Goal: Information Seeking & Learning: Learn about a topic

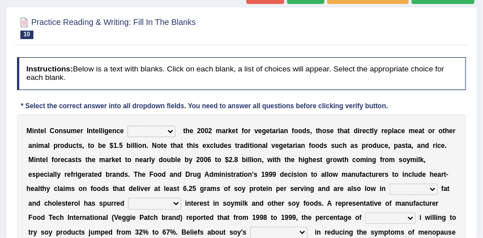
scroll to position [127, 0]
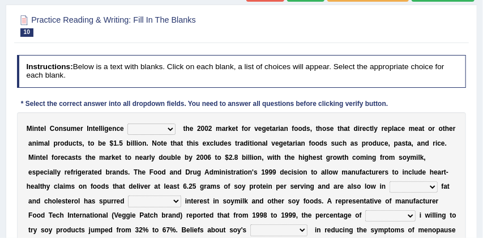
click at [173, 128] on select "deals fulfills creates estimates" at bounding box center [152, 129] width 48 height 11
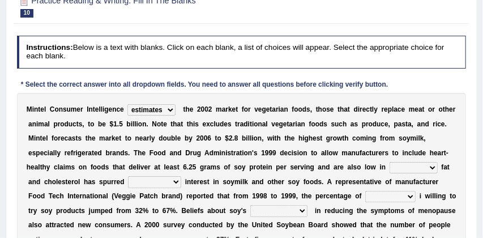
scroll to position [147, 0]
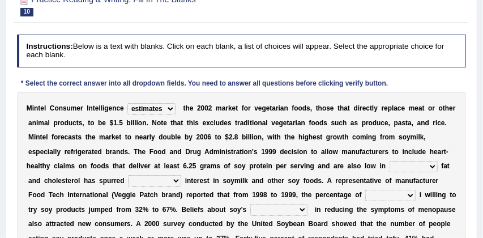
click at [173, 108] on select "deals fulfills creates estimates" at bounding box center [152, 108] width 48 height 11
select select "deals"
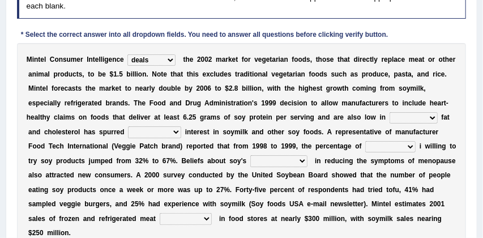
scroll to position [196, 0]
click at [432, 117] on select "saturated solid acid liquid" at bounding box center [414, 117] width 48 height 11
select select "saturated"
click at [175, 133] on select "good big tremendous extreme" at bounding box center [154, 131] width 53 height 11
select select "tremendous"
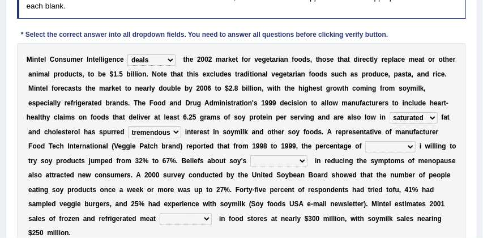
click at [393, 147] on select "guests consumers customers clients" at bounding box center [391, 146] width 50 height 11
select select "clients"
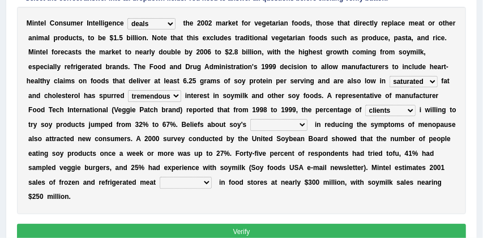
scroll to position [234, 0]
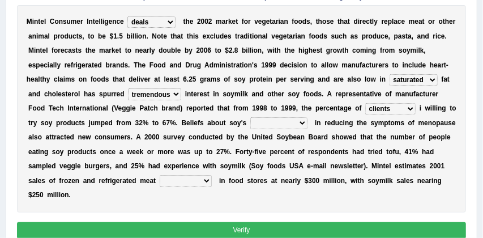
click at [290, 123] on select "effectiveness timeliness efficiency goodness" at bounding box center [278, 122] width 57 height 11
click at [291, 124] on select "effectiveness timeliness efficiency goodness" at bounding box center [278, 122] width 57 height 11
select select "effectiveness"
click at [206, 181] on select "foods choices staffs alternatives" at bounding box center [186, 180] width 52 height 11
select select "alternatives"
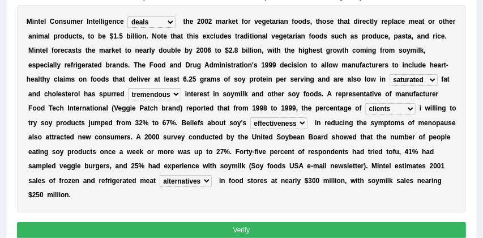
click at [214, 226] on button "Verify" at bounding box center [242, 230] width 450 height 16
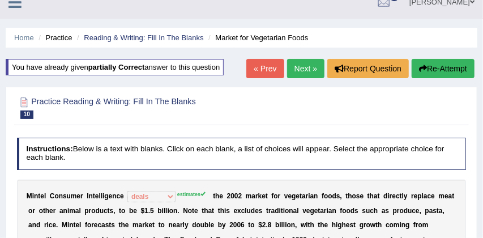
scroll to position [14, 0]
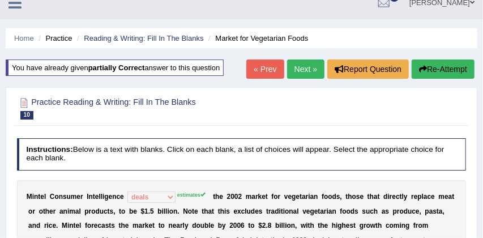
click at [452, 73] on button "Re-Attempt" at bounding box center [443, 69] width 63 height 19
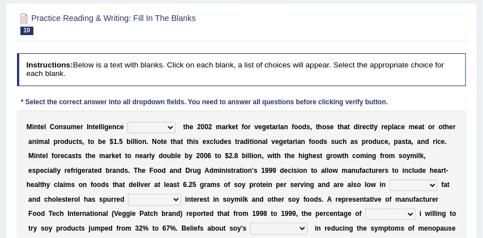
scroll to position [129, 0]
click at [170, 128] on select "deals fulfills creates estimates" at bounding box center [152, 127] width 48 height 11
select select "estimates"
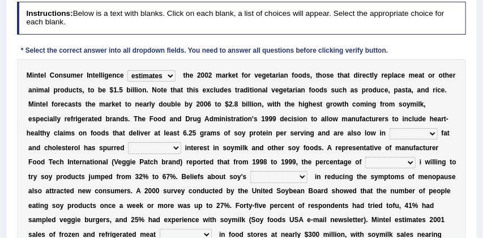
scroll to position [196, 0]
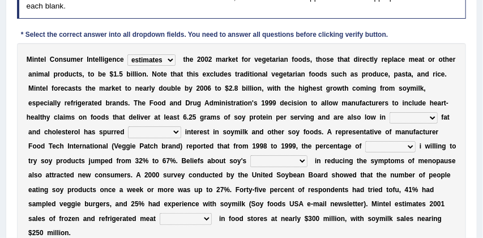
click at [434, 119] on select "saturated solid acid liquid" at bounding box center [414, 117] width 48 height 11
select select "saturated"
click at [176, 130] on select "good big tremendous extreme" at bounding box center [154, 131] width 53 height 11
select select "tremendous"
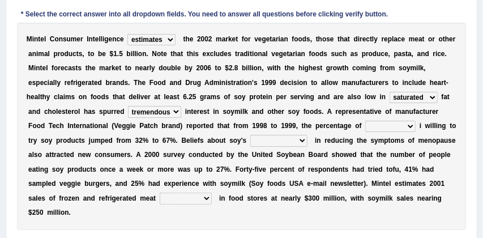
scroll to position [220, 0]
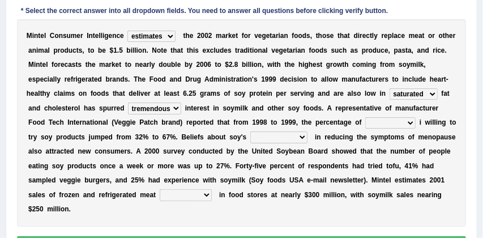
click at [390, 122] on select "guests consumers customers clients" at bounding box center [391, 122] width 50 height 11
click at [206, 196] on select "foods choices staffs alternatives" at bounding box center [186, 194] width 52 height 11
select select "alternatives"
click at [291, 138] on select "effectiveness timeliness efficiency goodness" at bounding box center [278, 136] width 57 height 11
select select "effectiveness"
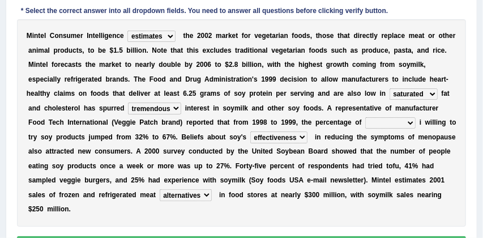
click at [392, 122] on select "guests consumers customers clients" at bounding box center [391, 122] width 50 height 11
select select "consumers"
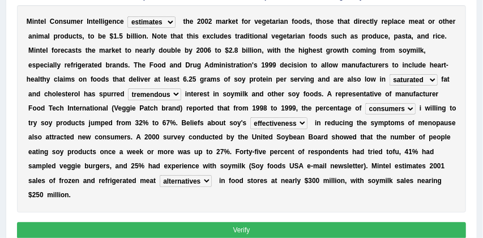
scroll to position [240, 0]
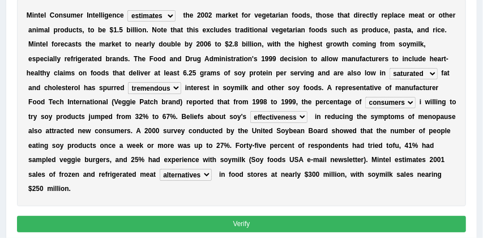
click at [315, 226] on button "Verify" at bounding box center [242, 224] width 450 height 16
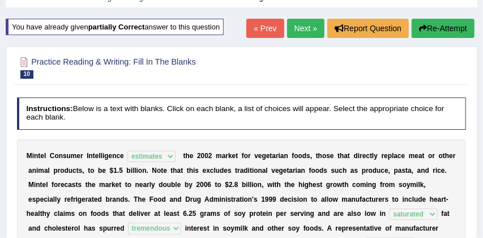
scroll to position [53, 0]
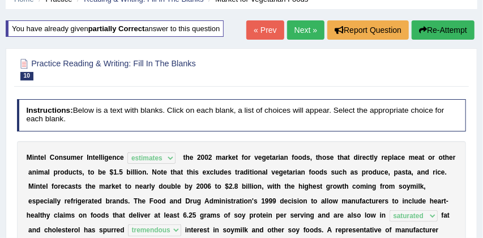
click at [300, 28] on link "Next »" at bounding box center [305, 29] width 37 height 19
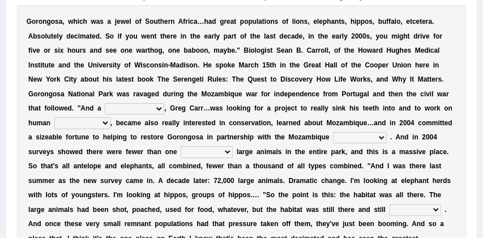
scroll to position [235, 0]
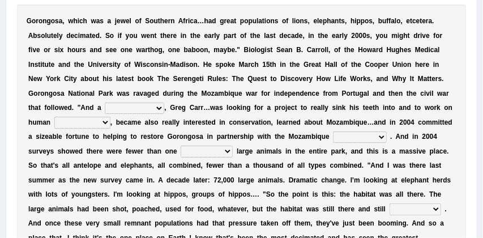
click at [156, 108] on select "passion solstice ballast philanthropist" at bounding box center [135, 108] width 60 height 11
select select "philanthropist"
click at [104, 123] on select "negligence prevalence development malevolence" at bounding box center [82, 122] width 56 height 11
select select "prevalence"
click at [381, 137] on select "parliament semanticist government journalist" at bounding box center [359, 136] width 53 height 11
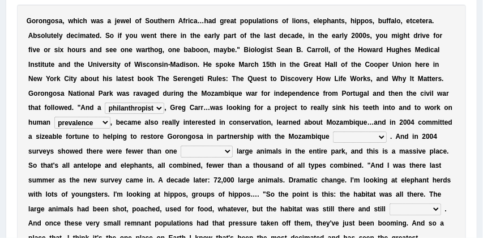
select select "semanticist"
click at [229, 152] on select "deflowered embowered roundest thousand" at bounding box center [207, 151] width 52 height 11
select select "thousand"
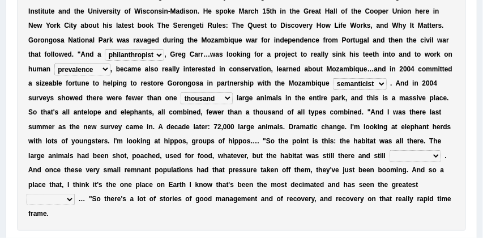
scroll to position [288, 0]
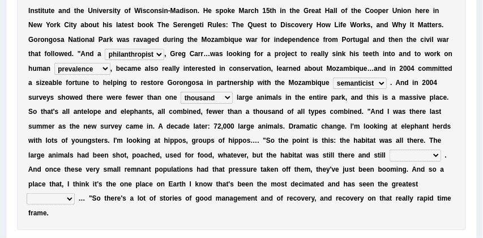
click at [436, 154] on select "assertive incidental compulsive productive" at bounding box center [416, 155] width 52 height 11
select select "productive"
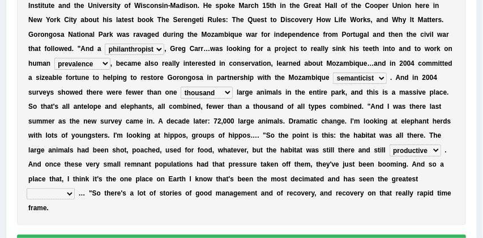
scroll to position [294, 0]
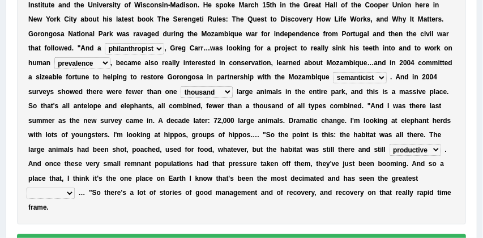
click at [70, 192] on select "recovery efficacy golly stumpy" at bounding box center [51, 193] width 48 height 11
select select "recovery"
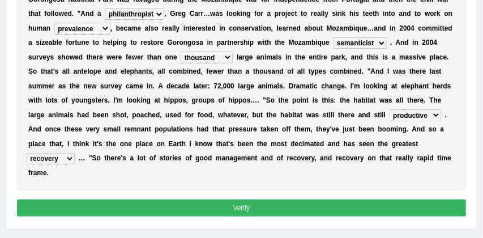
click at [177, 209] on button "Verify" at bounding box center [242, 207] width 450 height 16
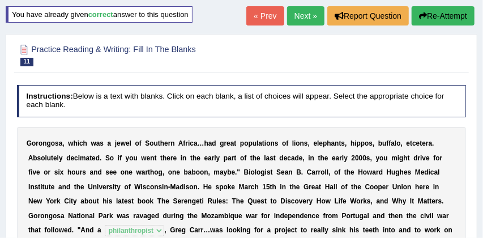
scroll to position [62, 0]
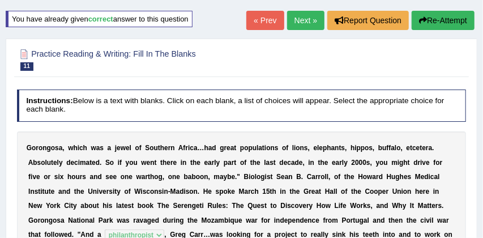
click at [448, 21] on button "Re-Attempt" at bounding box center [443, 20] width 63 height 19
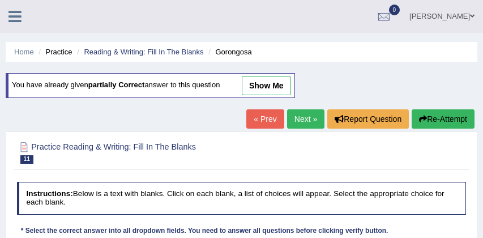
scroll to position [212, 0]
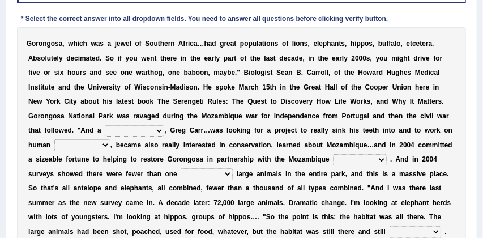
click at [160, 131] on select "passion solstice ballast philanthropist" at bounding box center [135, 130] width 60 height 11
select select "philanthropist"
click at [105, 145] on select "negligence prevalence development malevolence" at bounding box center [82, 144] width 56 height 11
select select "development"
click at [381, 159] on select "parliament semanticist government journalist" at bounding box center [359, 159] width 53 height 11
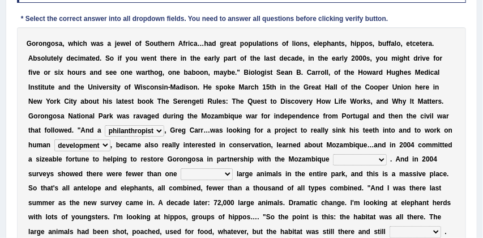
select select "government"
click at [228, 175] on select "deflowered embowered roundest thousand" at bounding box center [207, 173] width 52 height 11
select select "thousand"
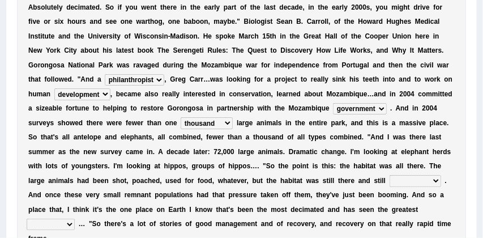
scroll to position [267, 0]
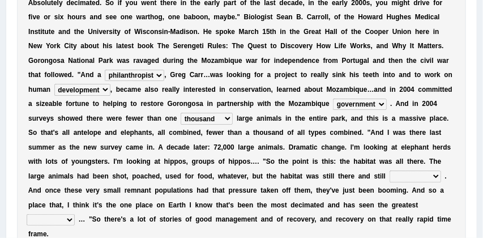
click at [436, 177] on select "assertive incidental compulsive productive" at bounding box center [416, 176] width 52 height 11
select select "productive"
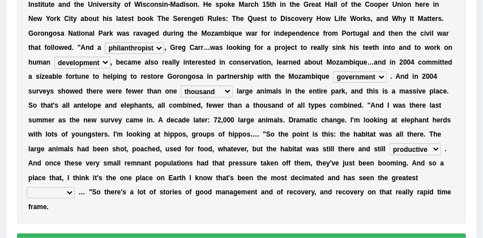
scroll to position [298, 0]
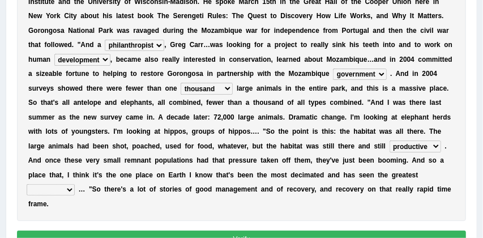
click at [70, 190] on select "recovery efficacy golly stumpy" at bounding box center [51, 189] width 48 height 11
select select "recovery"
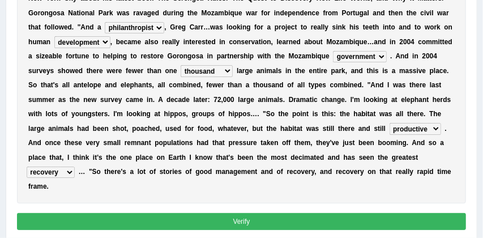
scroll to position [318, 0]
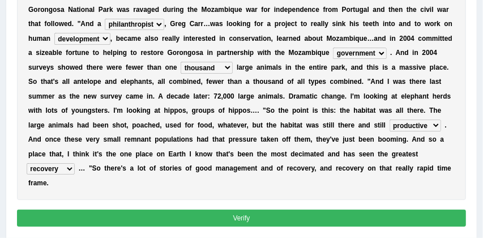
click at [228, 219] on button "Verify" at bounding box center [242, 218] width 450 height 16
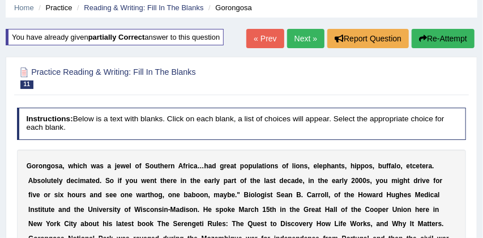
scroll to position [43, 0]
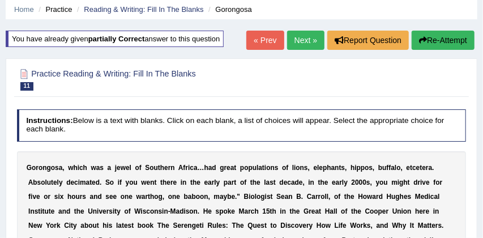
click at [298, 42] on link "Next »" at bounding box center [305, 40] width 37 height 19
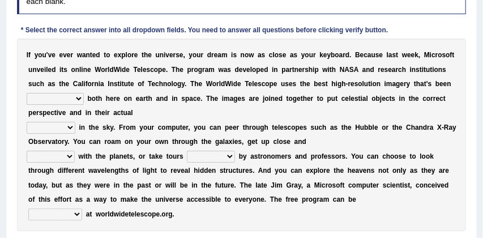
scroll to position [201, 0]
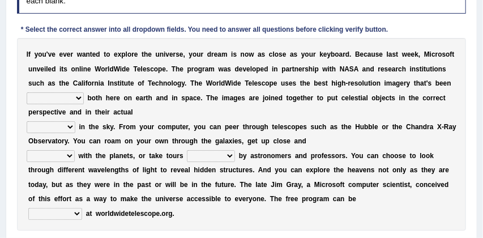
click at [79, 99] on select "degraded ascended remonstrated generated" at bounding box center [55, 97] width 57 height 11
select select "generated"
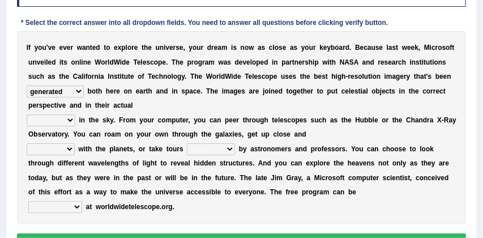
scroll to position [209, 0]
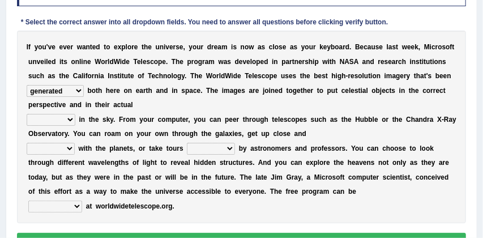
click at [70, 120] on select "aspects parts conditions positions" at bounding box center [51, 119] width 49 height 11
click at [69, 121] on select "aspects parts conditions positions" at bounding box center [51, 119] width 49 height 11
select select "parts"
click at [70, 148] on select "personal individual apart polite" at bounding box center [51, 148] width 48 height 11
select select "apart"
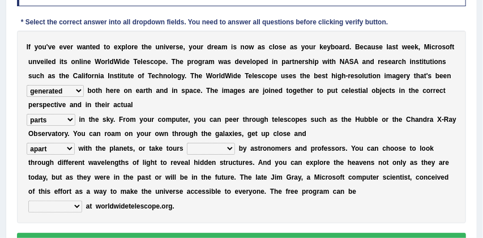
click at [232, 149] on select "guide guided guiding to guide" at bounding box center [211, 148] width 48 height 11
select select "guided"
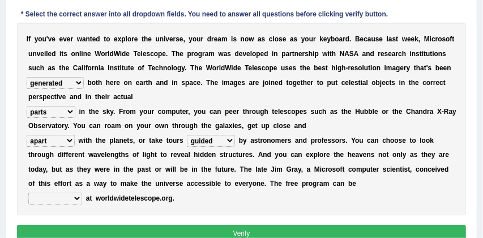
scroll to position [217, 0]
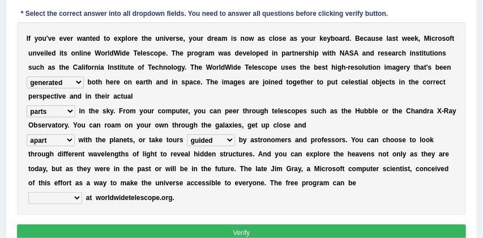
click at [78, 198] on select "upheld downloaded loaded posted" at bounding box center [55, 197] width 54 height 11
select select "downloaded"
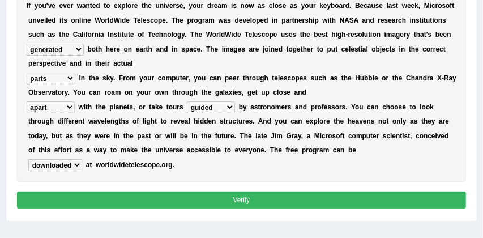
click at [182, 198] on button "Verify" at bounding box center [242, 200] width 450 height 16
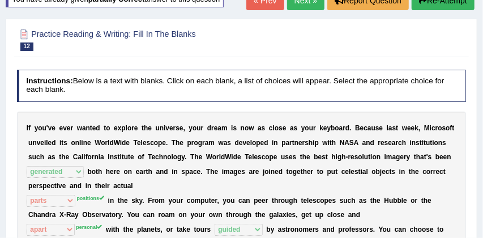
scroll to position [82, 0]
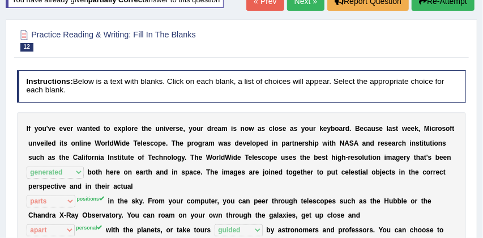
click at [432, 5] on button "Re-Attempt" at bounding box center [443, 0] width 63 height 19
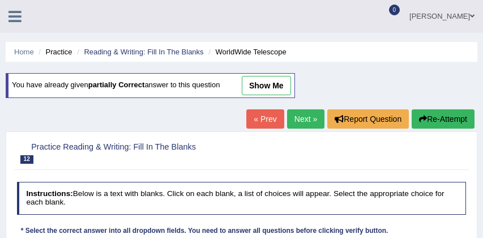
scroll to position [156, 0]
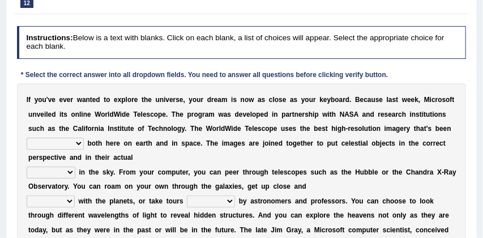
click at [78, 145] on select "degraded ascended remonstrated generated" at bounding box center [55, 143] width 57 height 11
select select "generated"
click at [71, 174] on select "aspects parts conditions positions" at bounding box center [51, 172] width 49 height 11
select select "positions"
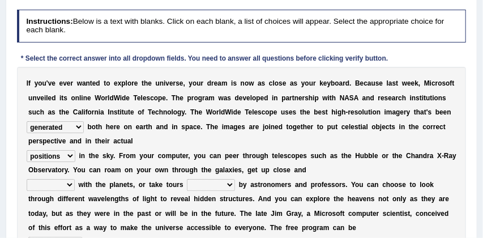
scroll to position [181, 0]
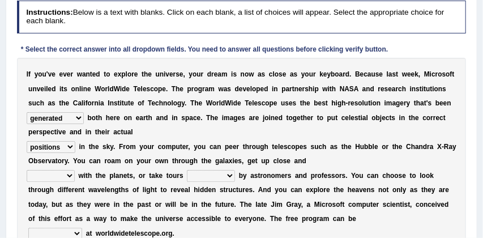
click at [231, 177] on select "guide guided guiding to guide" at bounding box center [211, 175] width 48 height 11
select select "guided"
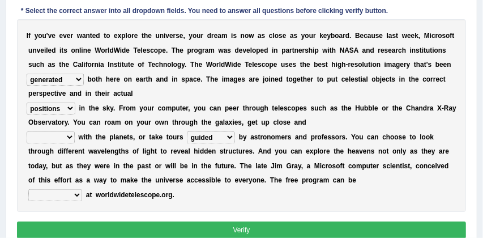
scroll to position [221, 0]
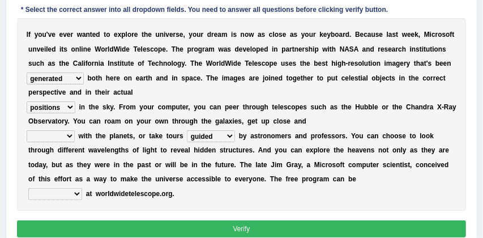
click at [77, 193] on select "upheld downloaded loaded posted" at bounding box center [55, 193] width 54 height 11
select select "downloaded"
click at [69, 137] on select "personal individual apart polite" at bounding box center [51, 135] width 48 height 11
select select "individual"
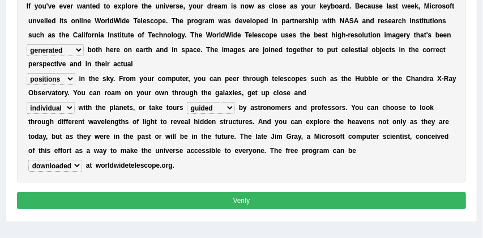
click at [144, 201] on button "Verify" at bounding box center [242, 200] width 450 height 16
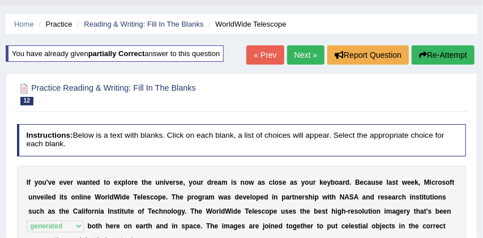
scroll to position [27, 0]
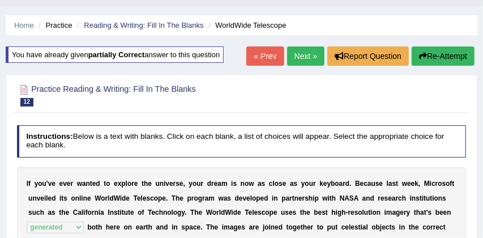
click at [295, 50] on link "Next »" at bounding box center [305, 55] width 37 height 19
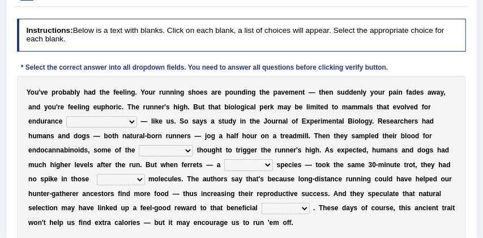
scroll to position [173, 0]
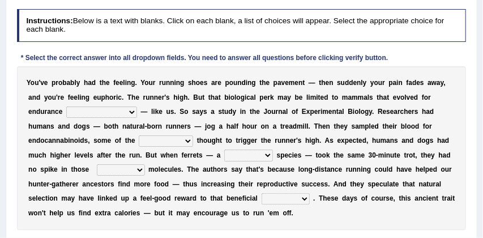
click at [114, 113] on select "[PERSON_NAME] personalize classifies exercise" at bounding box center [101, 112] width 71 height 11
select select "exercise"
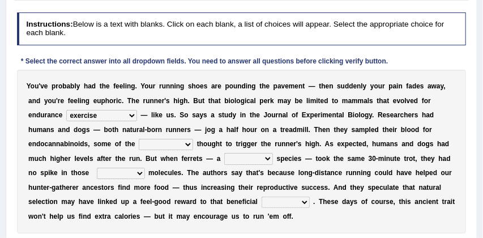
scroll to position [171, 0]
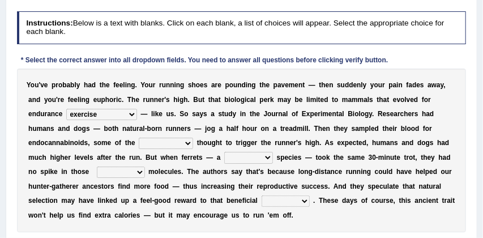
click at [186, 143] on select "almshouse turnarounds compounds foxhounds" at bounding box center [166, 143] width 54 height 11
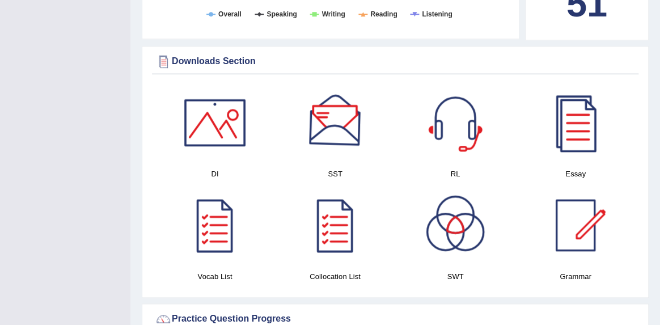
scroll to position [571, 0]
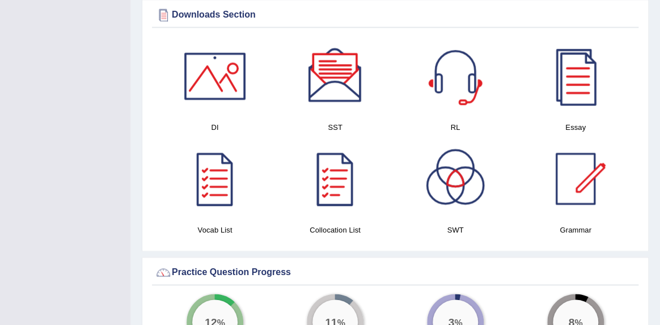
click at [333, 190] on div at bounding box center [334, 178] width 79 height 79
